Goal: Book appointment/travel/reservation

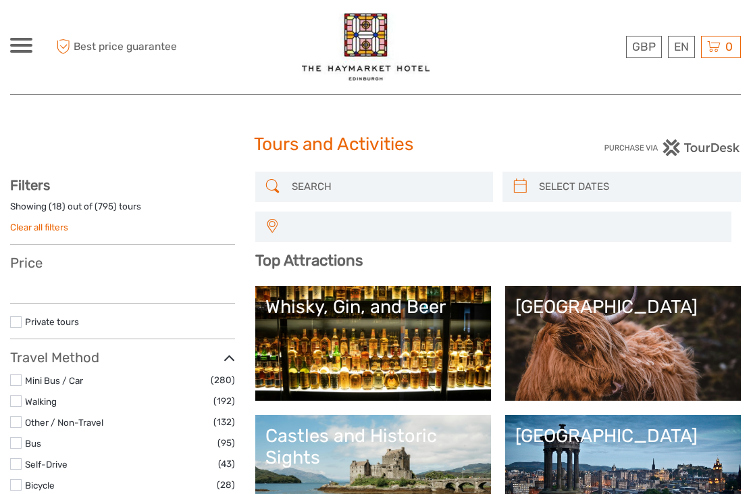
select select
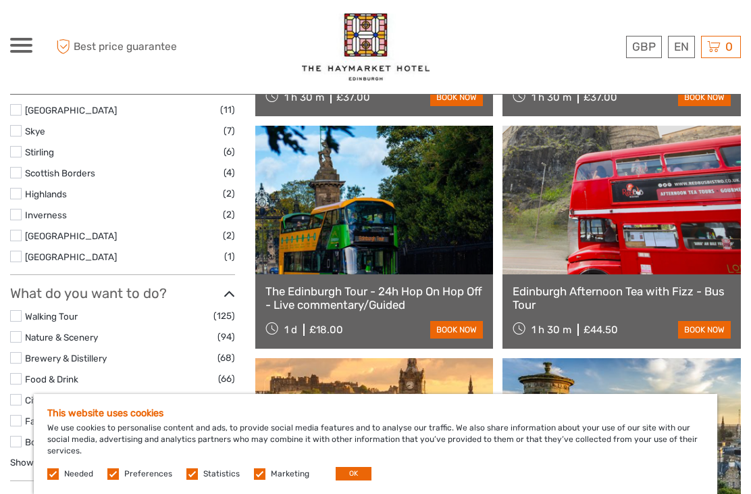
scroll to position [689, 0]
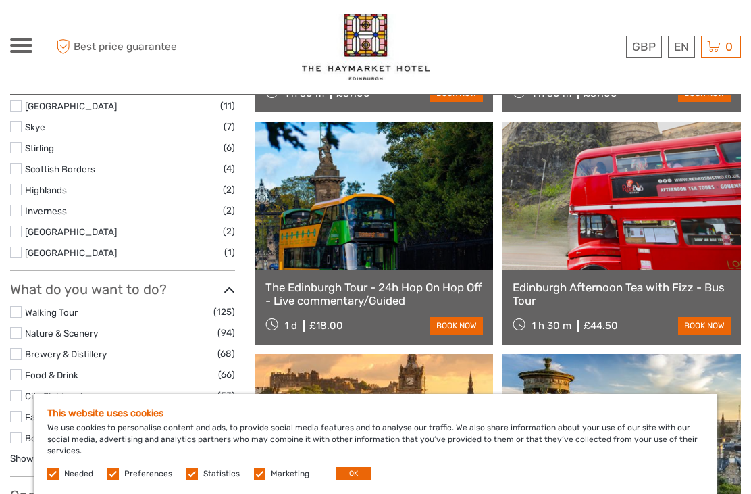
click at [349, 218] on link at bounding box center [374, 196] width 239 height 149
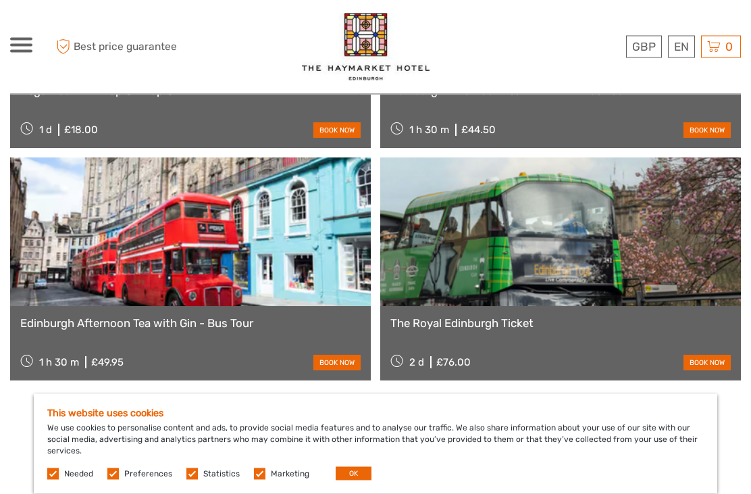
scroll to position [1339, 0]
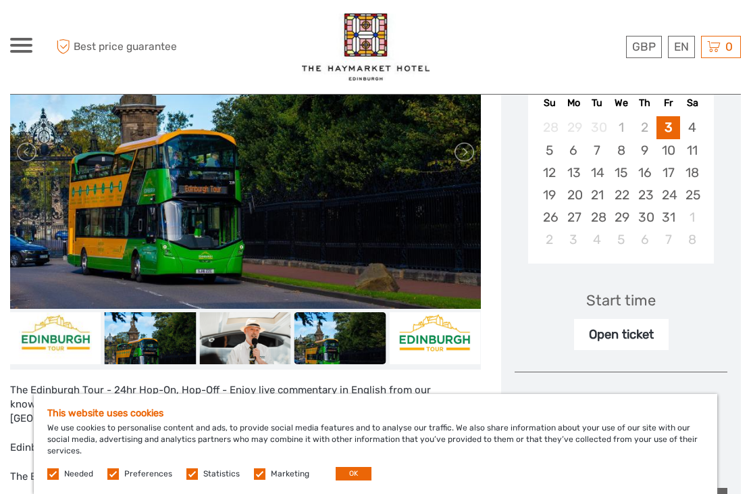
scroll to position [0, 0]
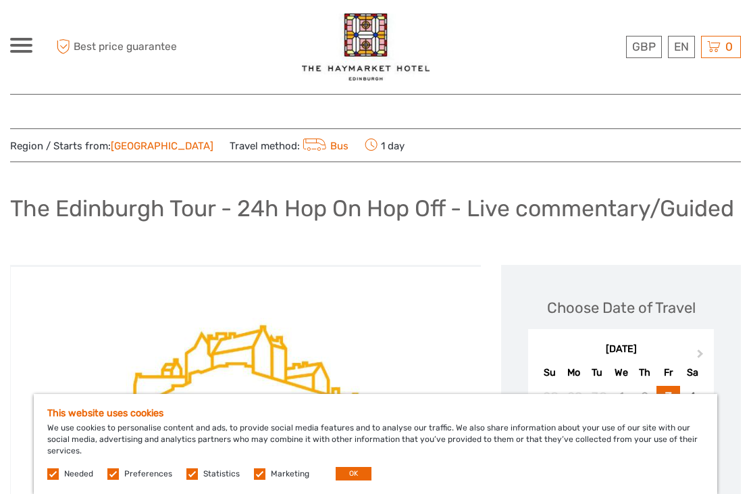
click at [131, 150] on link "[GEOGRAPHIC_DATA]" at bounding box center [162, 146] width 103 height 12
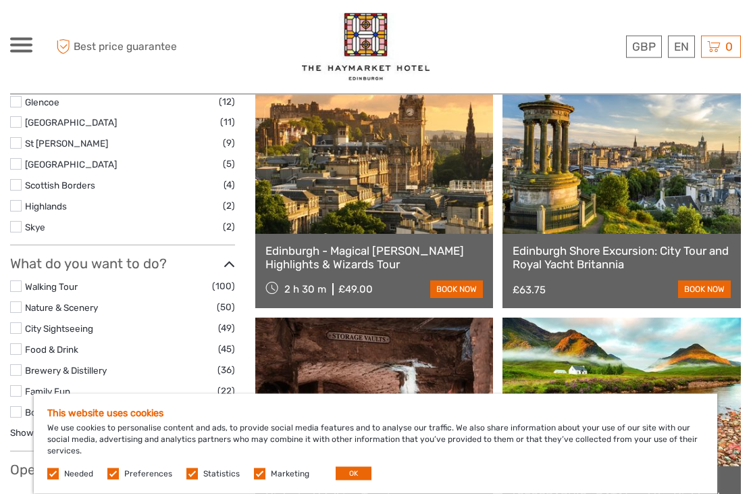
scroll to position [624, 0]
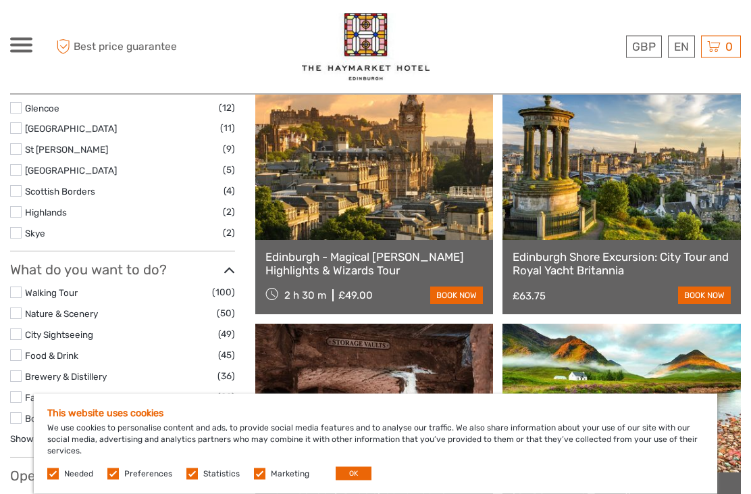
click at [28, 288] on link "Walking Tour" at bounding box center [51, 293] width 53 height 11
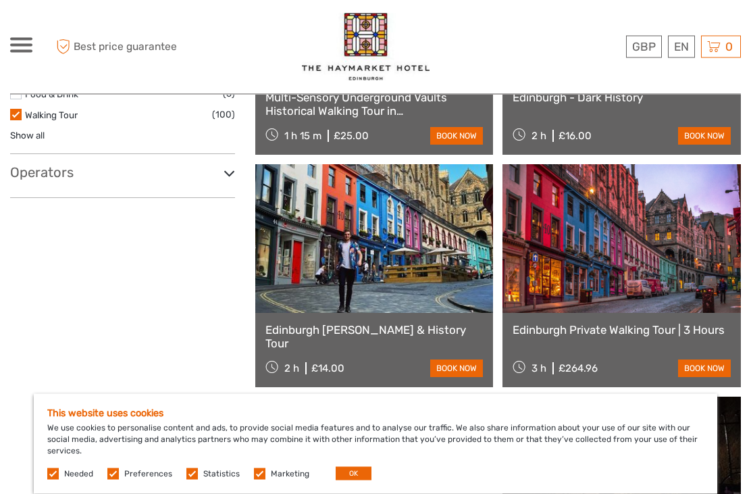
scroll to position [552, 0]
click at [725, 312] on link at bounding box center [622, 238] width 239 height 149
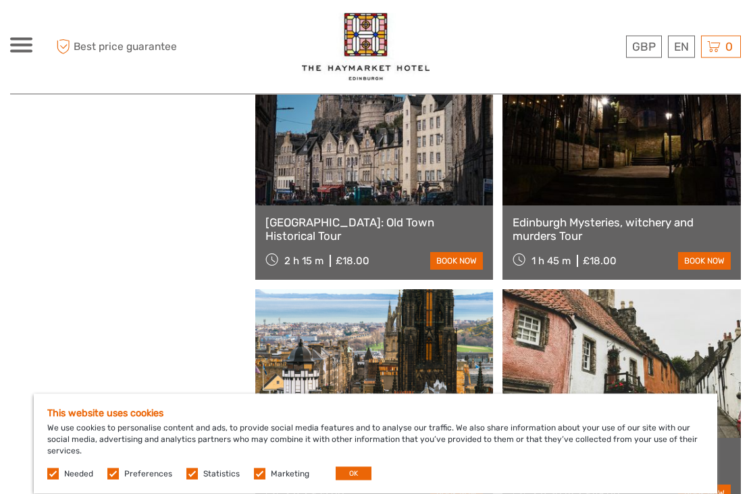
scroll to position [893, 0]
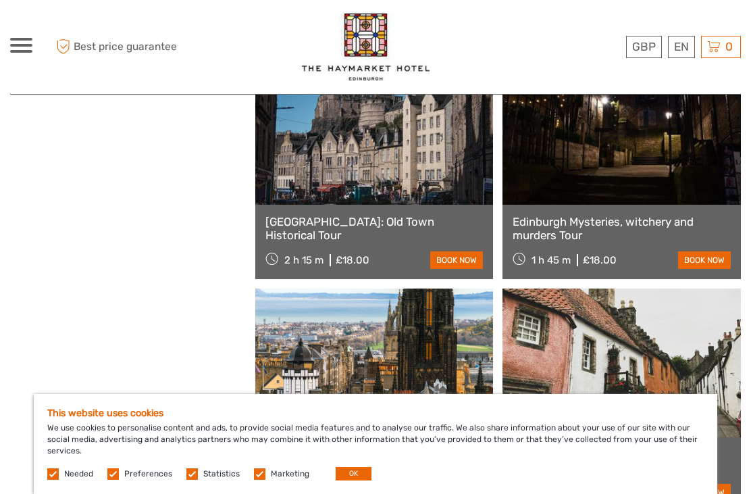
click at [118, 480] on label at bounding box center [112, 473] width 11 height 11
click at [0, 0] on input "checkbox" at bounding box center [0, 0] width 0 height 0
click at [188, 480] on label at bounding box center [192, 473] width 11 height 11
click at [0, 0] on input "checkbox" at bounding box center [0, 0] width 0 height 0
click at [261, 480] on label at bounding box center [259, 473] width 11 height 11
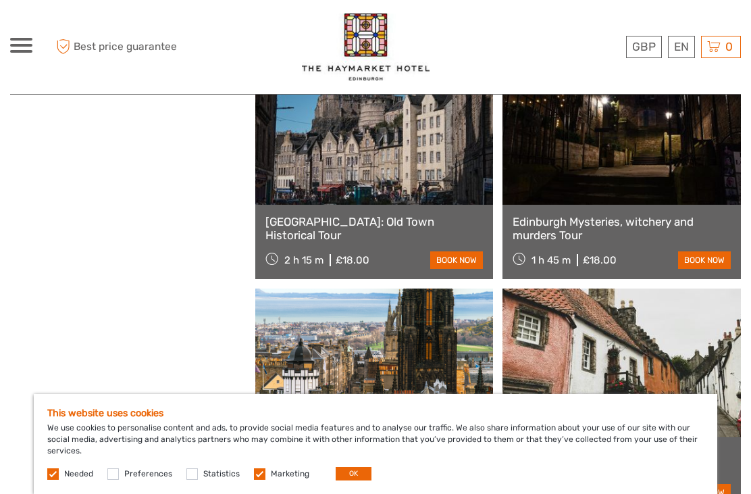
click at [0, 0] on input "checkbox" at bounding box center [0, 0] width 0 height 0
click at [66, 493] on div "This website uses cookies We use cookies to personalise content and ads, to pro…" at bounding box center [376, 444] width 684 height 100
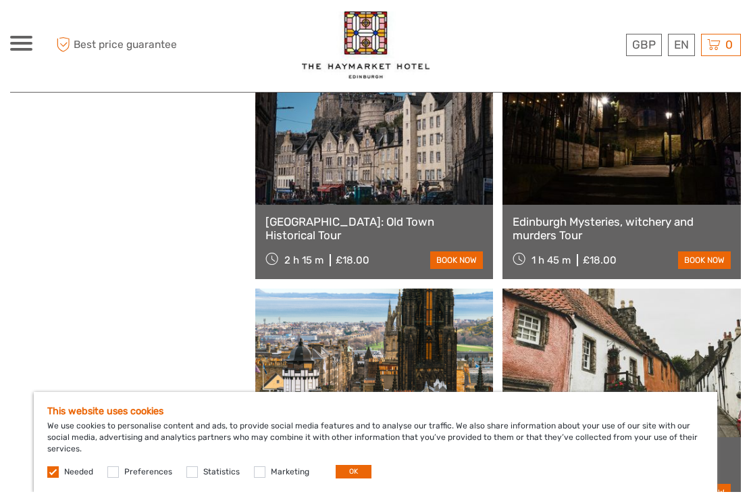
click at [353, 480] on button "OK" at bounding box center [354, 474] width 36 height 14
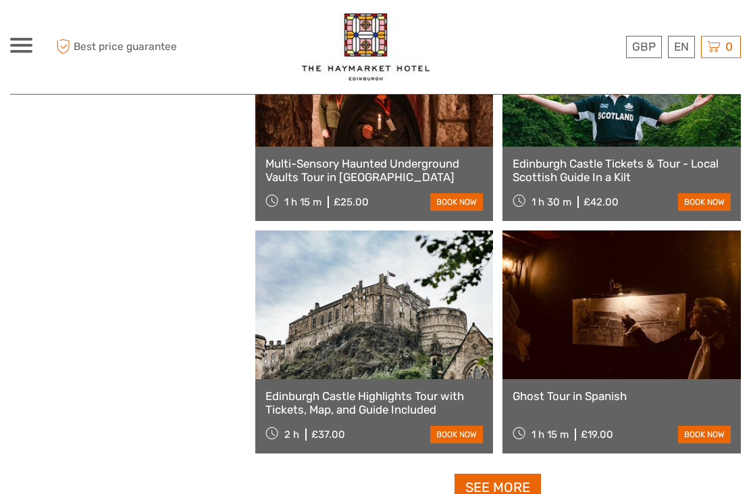
scroll to position [1879, 0]
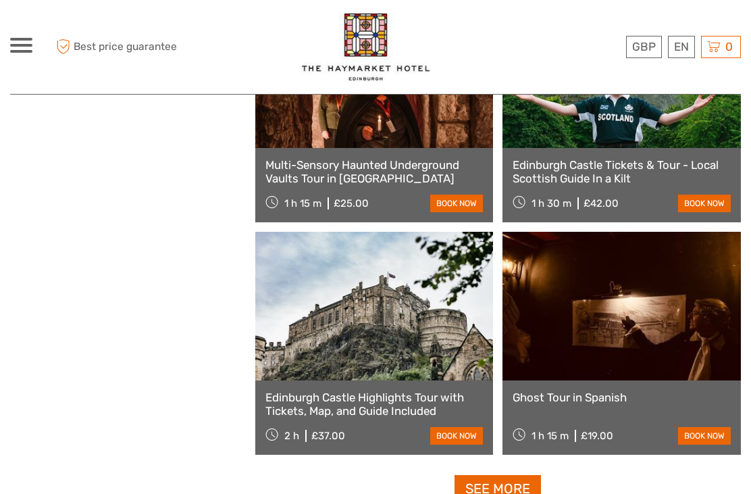
click at [351, 329] on link at bounding box center [374, 306] width 239 height 149
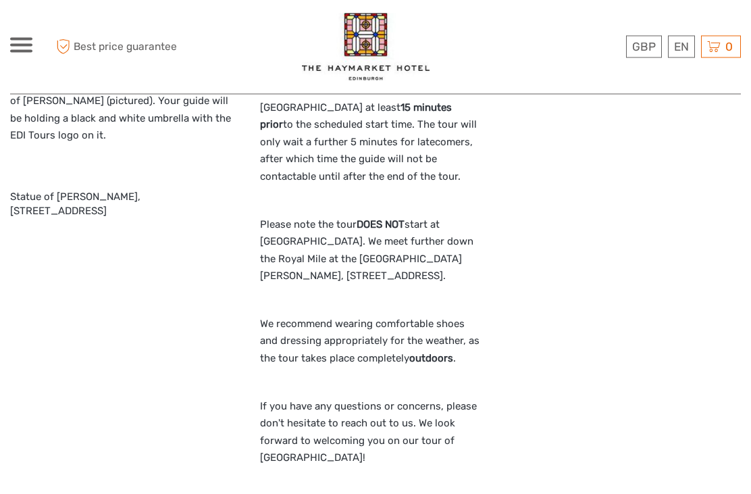
scroll to position [1715, 0]
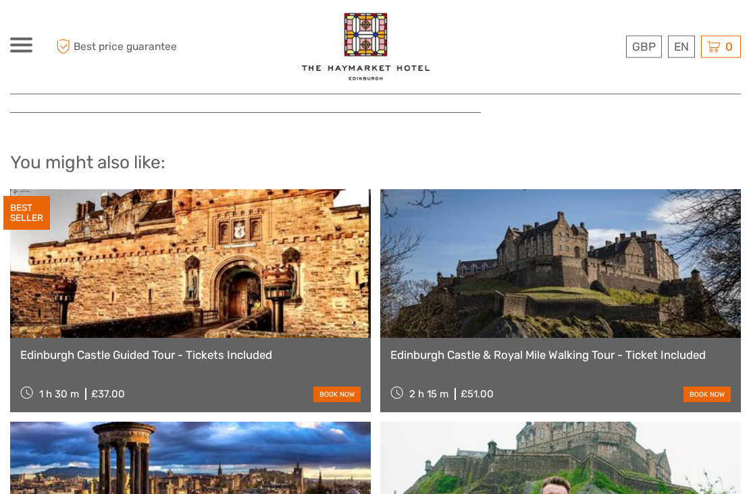
scroll to position [2102, 0]
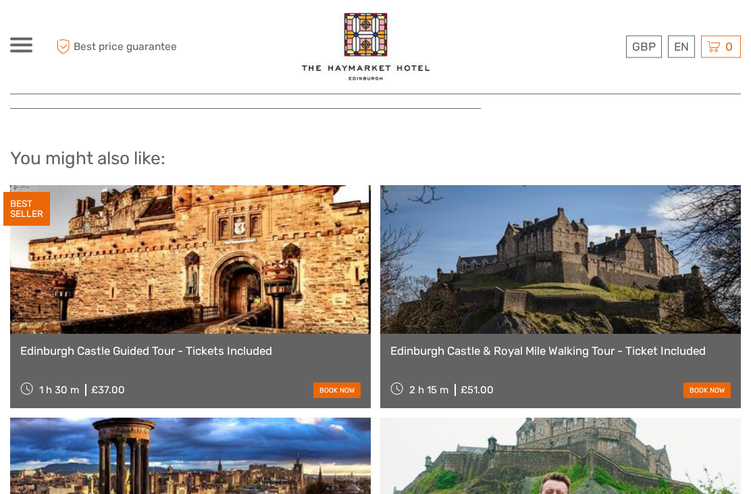
click at [128, 349] on div "Edinburgh Castle Guided Tour - Tickets Included 1 h 30 m £37.00 book now" at bounding box center [190, 371] width 361 height 74
click at [195, 207] on link at bounding box center [190, 260] width 361 height 149
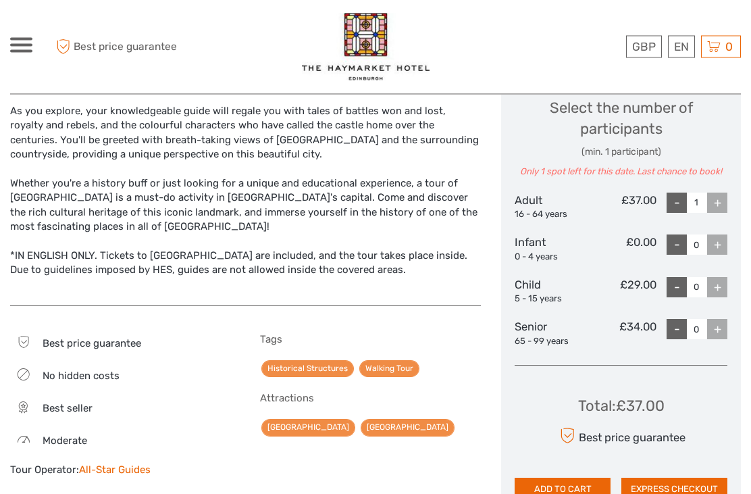
scroll to position [593, 0]
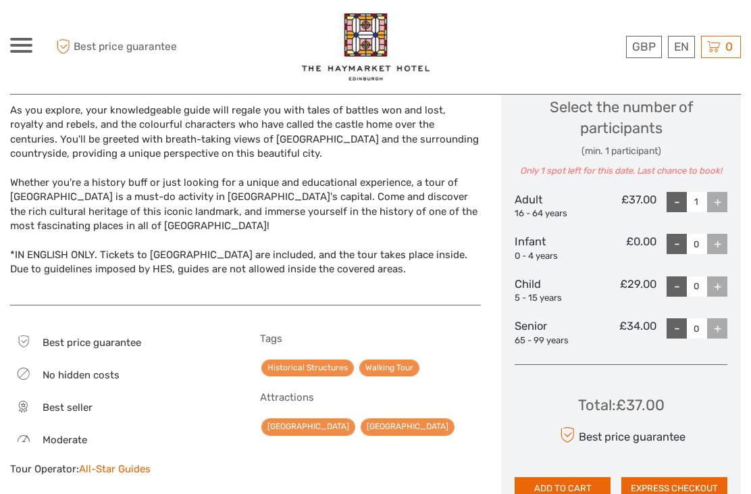
click at [475, 382] on div "Tags Historical Structures Walking Tour Attractions [GEOGRAPHIC_DATA] [GEOGRAPH…" at bounding box center [371, 410] width 222 height 157
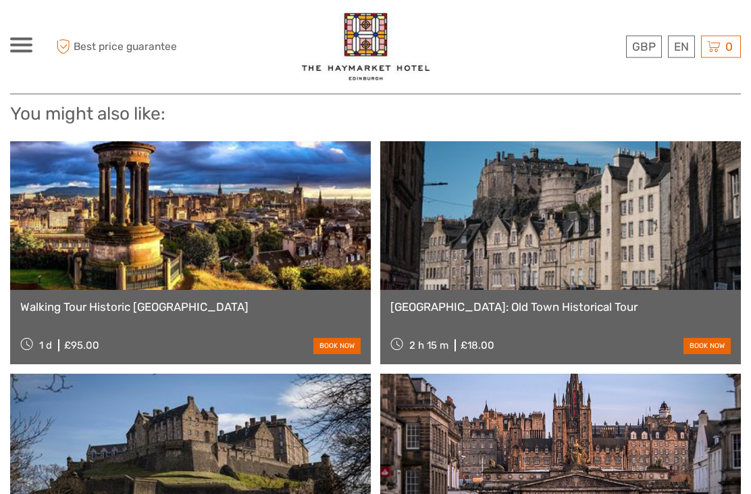
scroll to position [1276, 0]
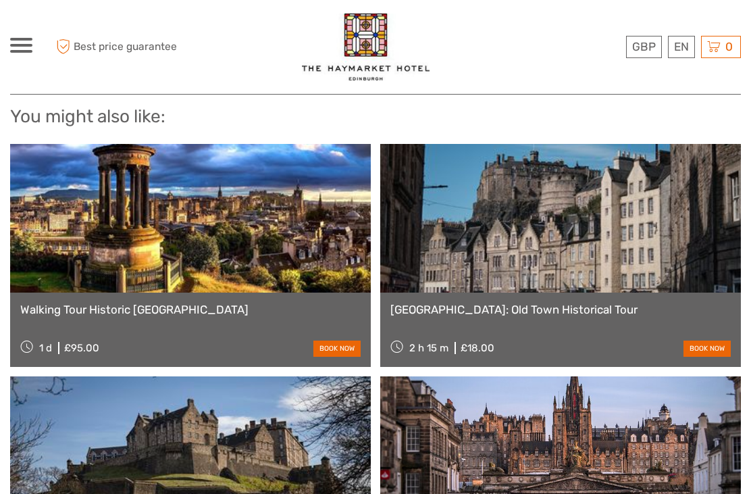
click at [552, 216] on link at bounding box center [560, 218] width 361 height 149
